Goal: Information Seeking & Learning: Learn about a topic

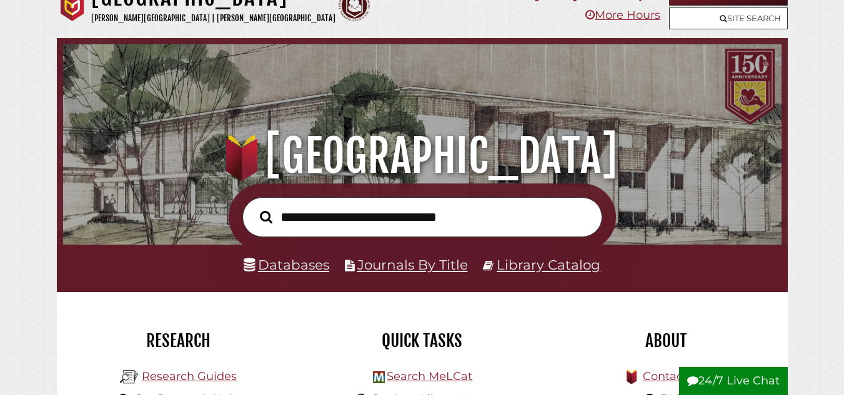
scroll to position [23, 0]
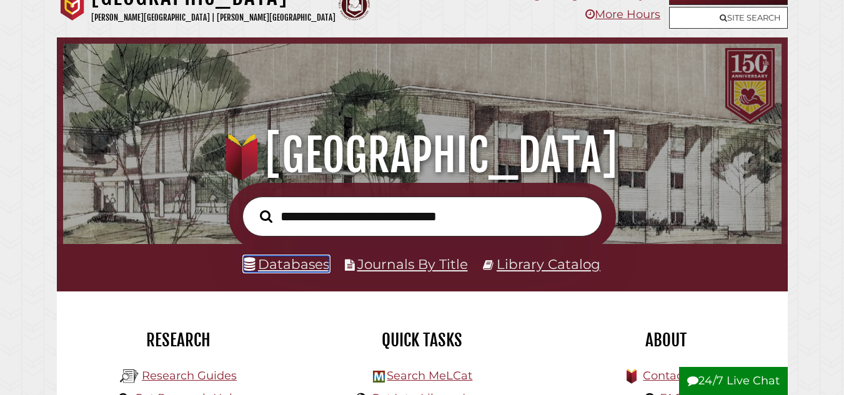
click at [300, 267] on link "Databases" at bounding box center [287, 264] width 86 height 16
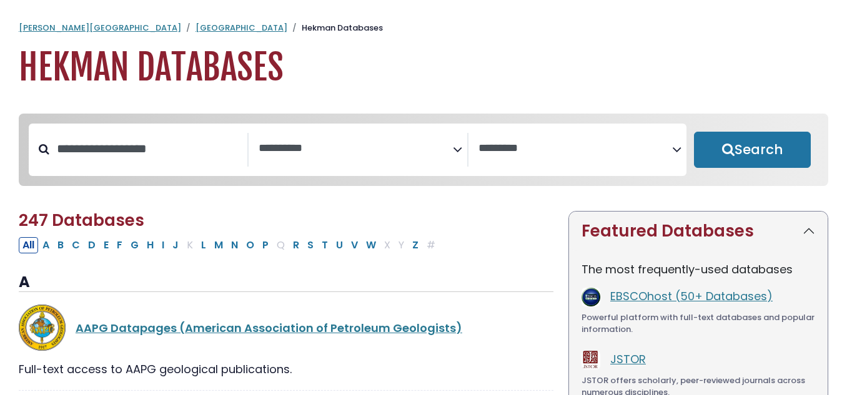
select select "Database Subject Filter"
select select "Database Vendors Filter"
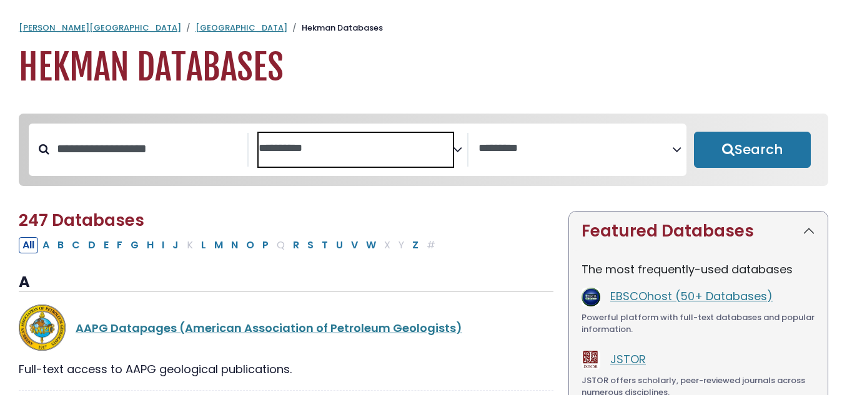
click at [433, 155] on textarea "Search" at bounding box center [356, 148] width 194 height 13
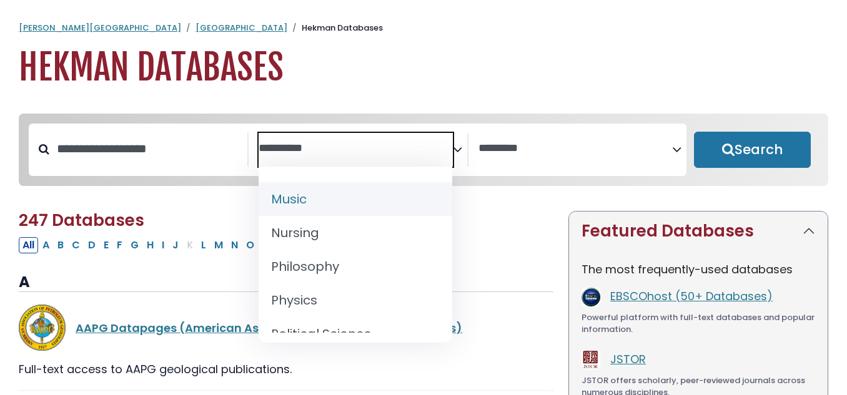
scroll to position [974, 0]
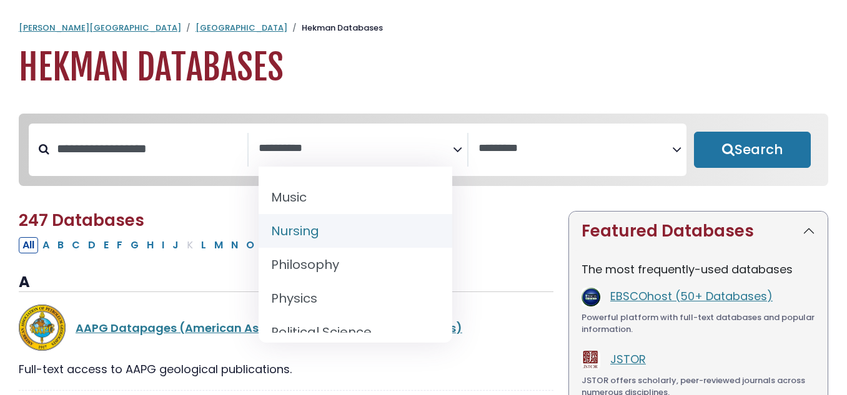
select select "*****"
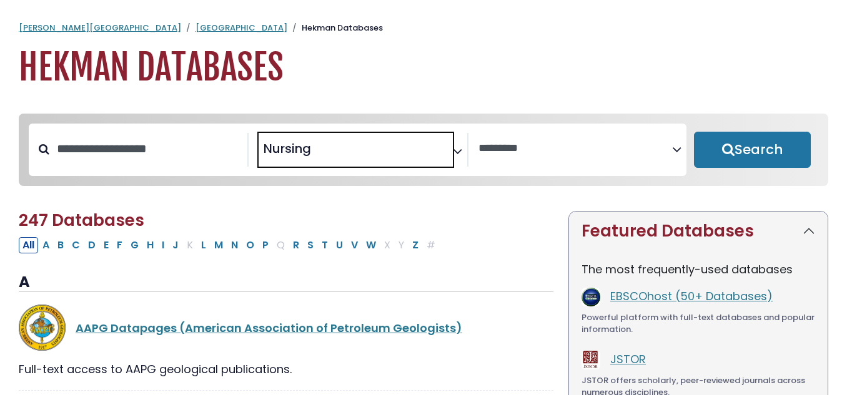
scroll to position [487, 0]
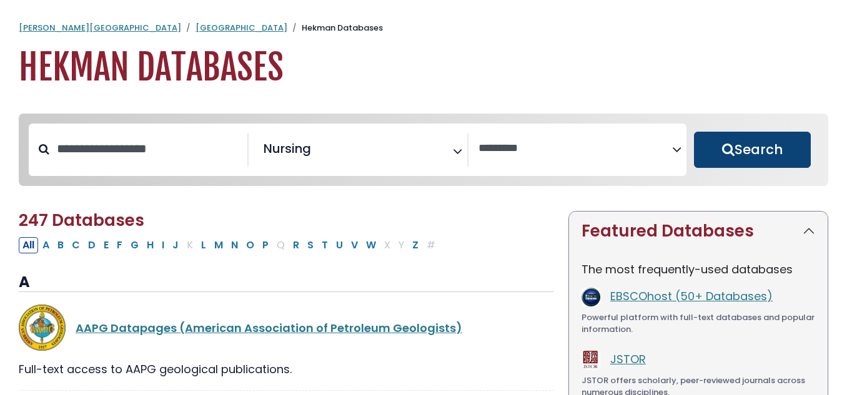
click at [725, 146] on button "Search" at bounding box center [752, 150] width 117 height 36
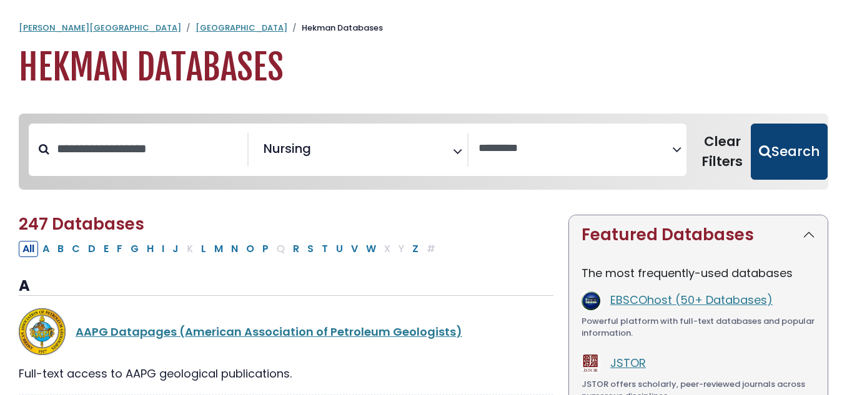
select select "Database Vendors Filter"
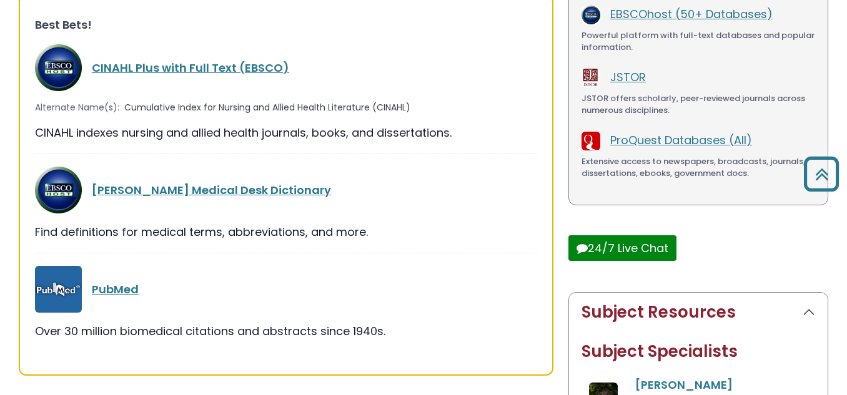
scroll to position [287, 0]
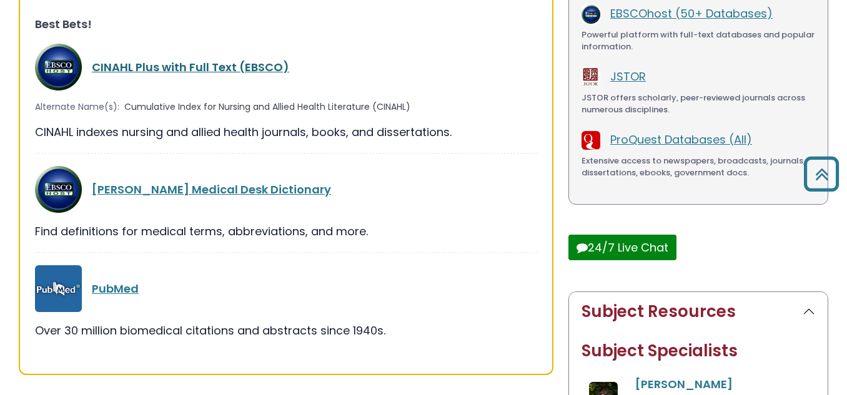
click at [187, 69] on link "CINAHL Plus with Full Text (EBSCO)" at bounding box center [190, 67] width 197 height 16
